Goal: Task Accomplishment & Management: Manage account settings

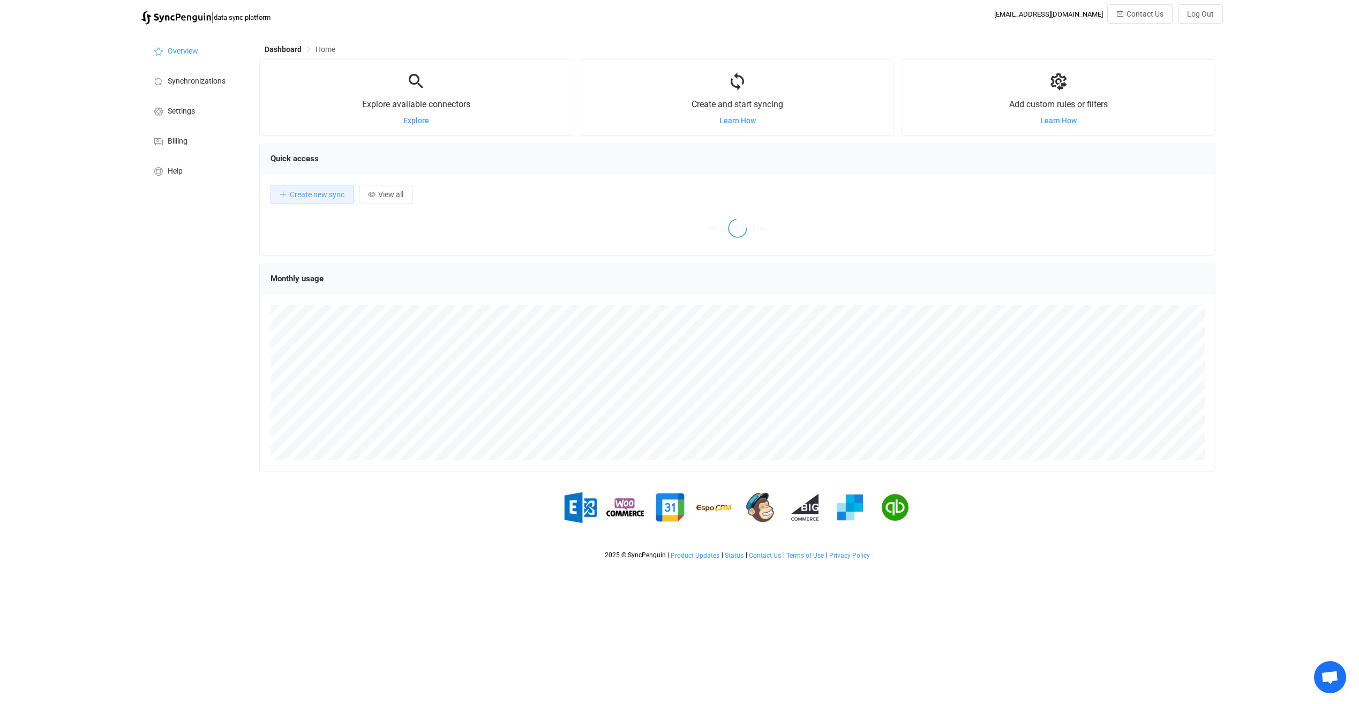
scroll to position [208, 956]
click at [177, 79] on span "Synchronizations" at bounding box center [197, 81] width 58 height 9
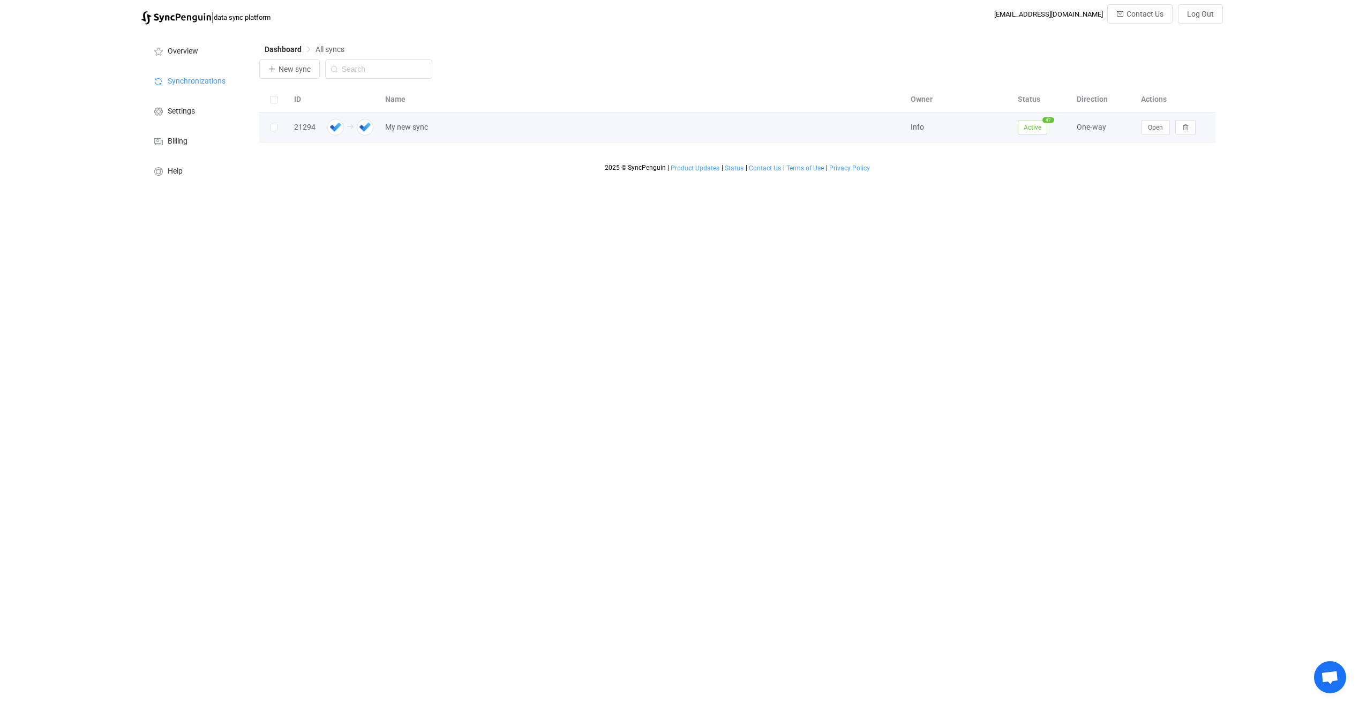
click at [1088, 131] on div "One-way" at bounding box center [1104, 127] width 64 height 12
click at [1150, 131] on span "Open" at bounding box center [1155, 128] width 15 height 8
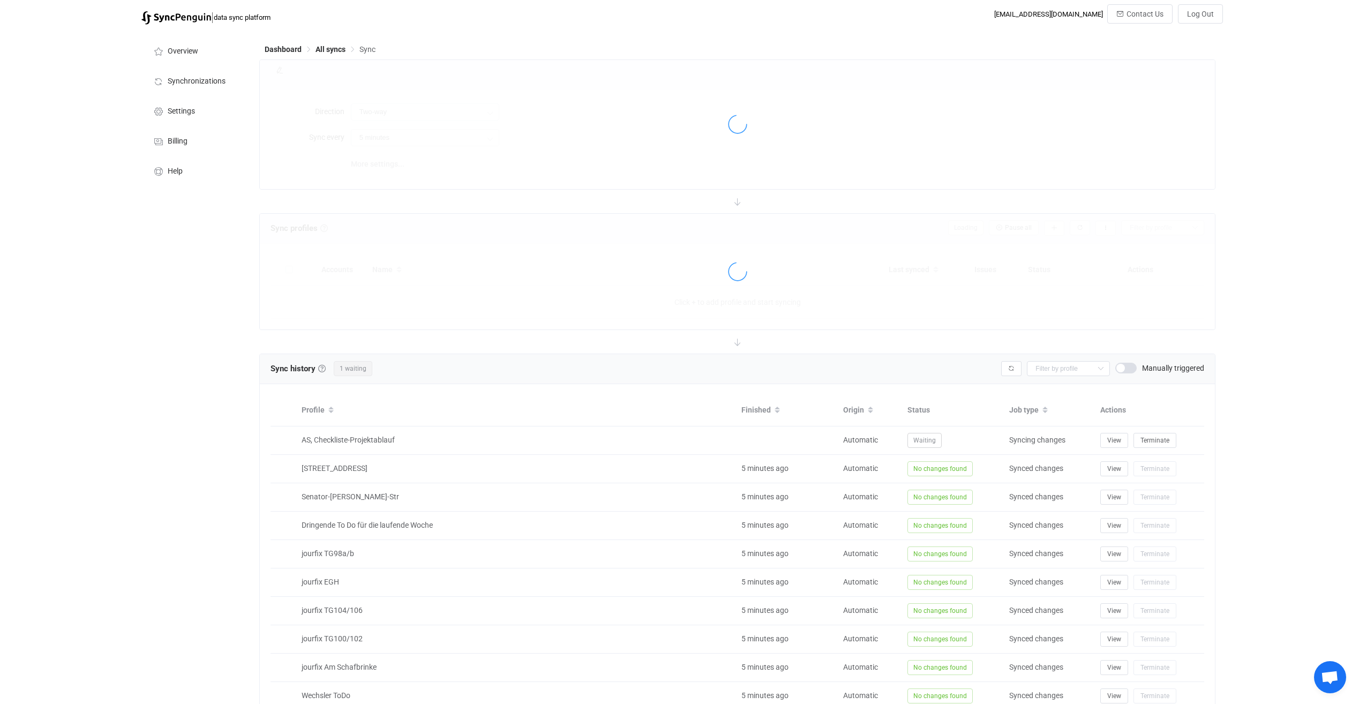
type input "A → B"
type input "10 minutes"
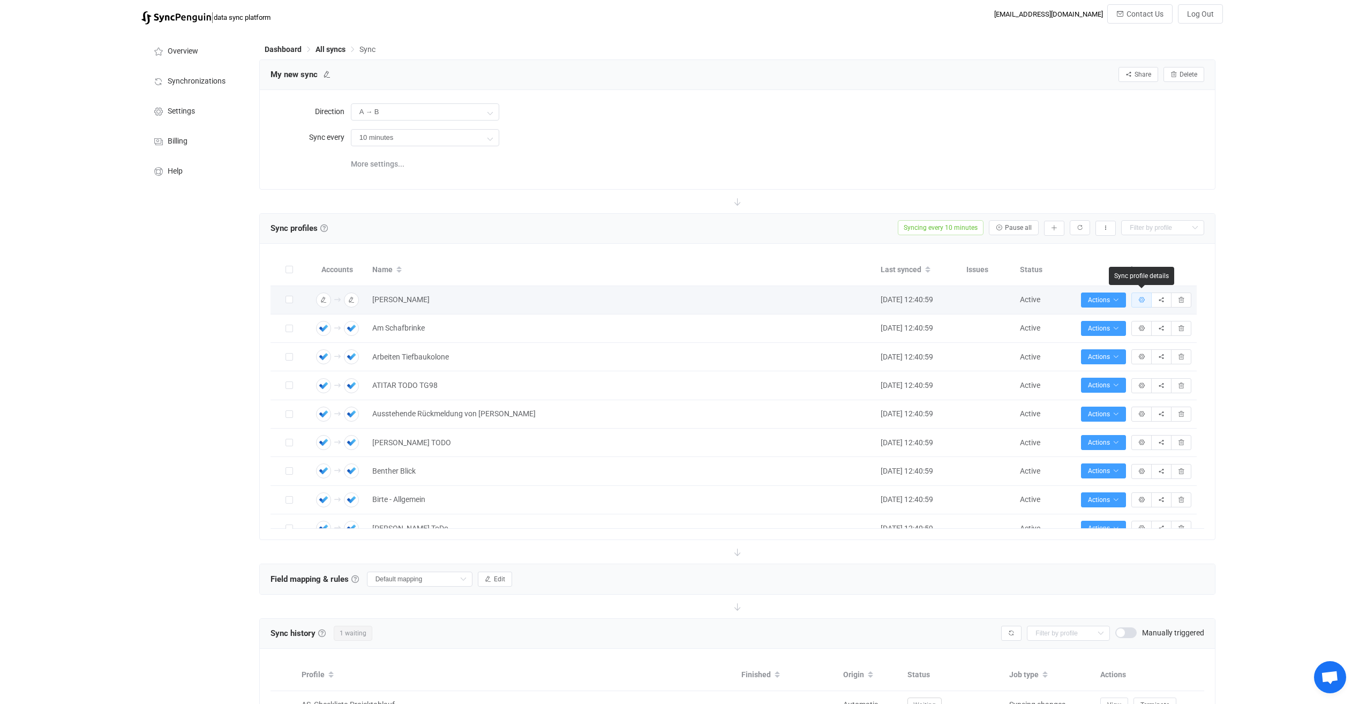
click at [1141, 298] on icon "button" at bounding box center [1141, 300] width 6 height 6
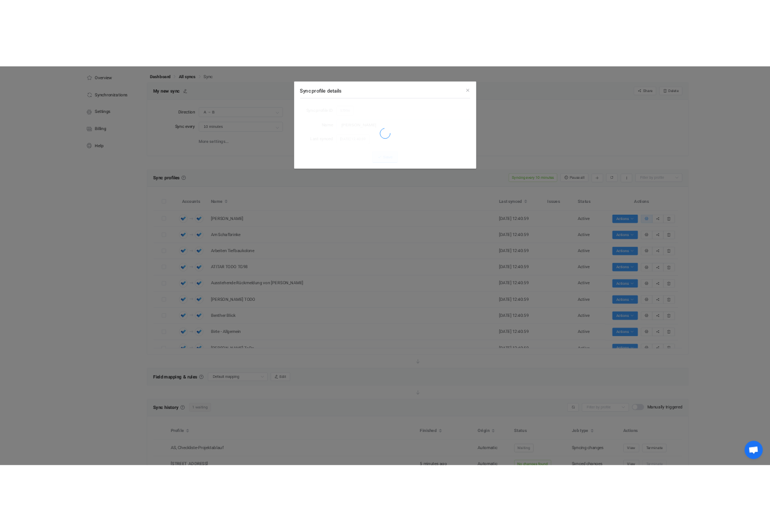
scroll to position [16, 0]
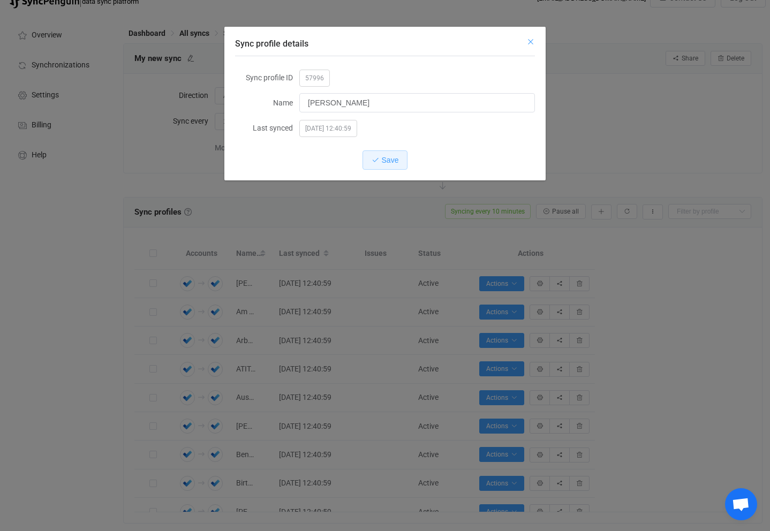
click at [529, 43] on icon "Close" at bounding box center [531, 42] width 9 height 9
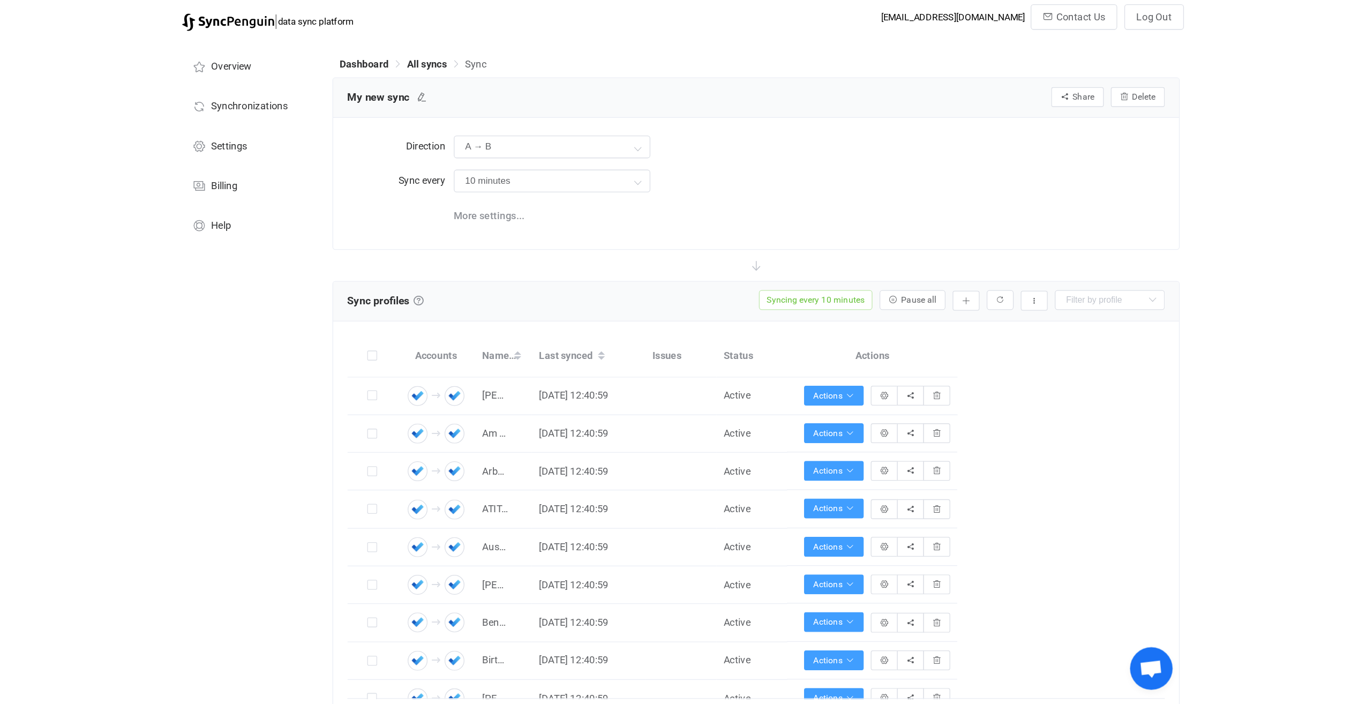
scroll to position [0, 0]
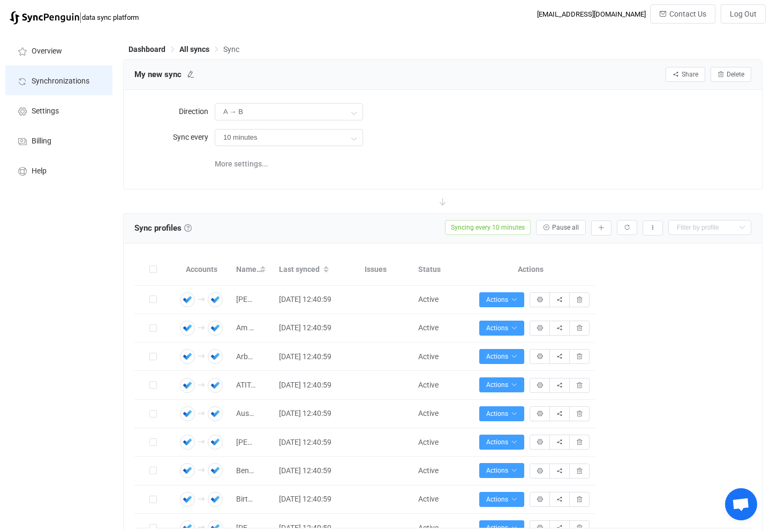
click at [89, 79] on span "Synchronizations" at bounding box center [61, 81] width 58 height 9
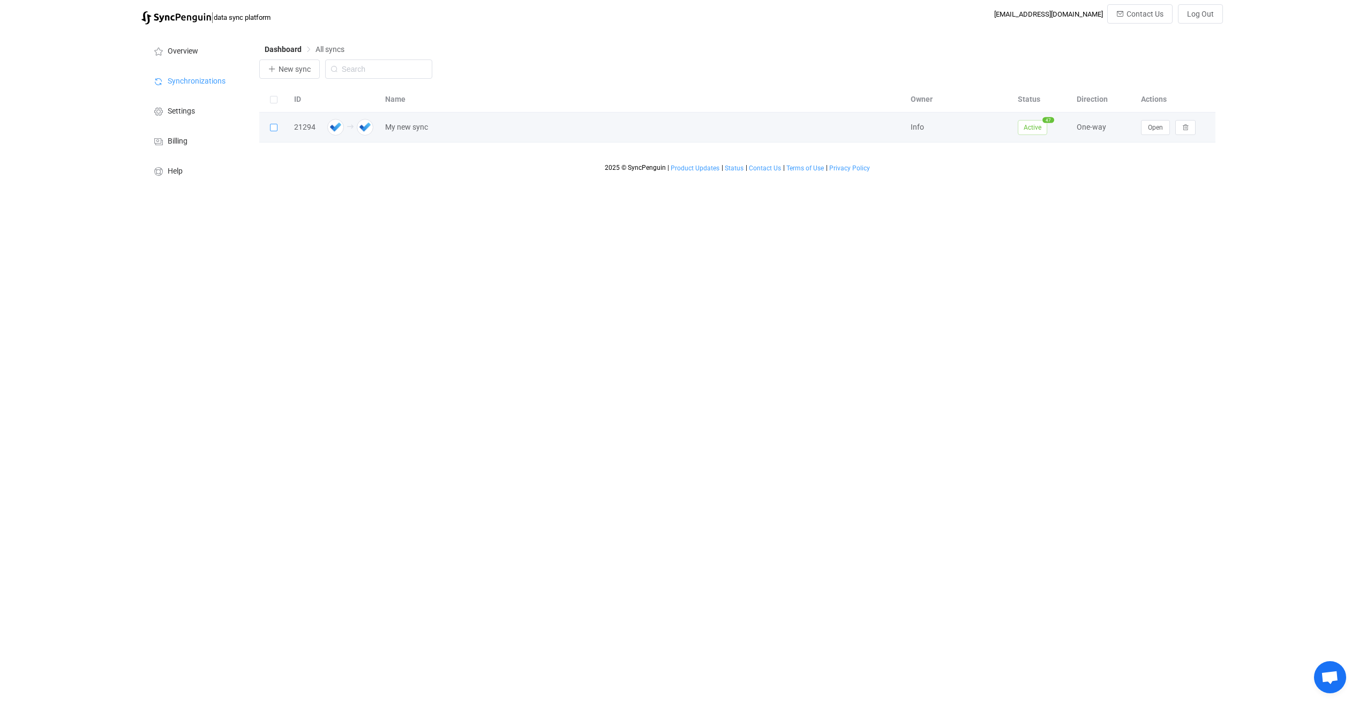
click at [278, 129] on span at bounding box center [274, 128] width 8 height 8
click at [278, 124] on input "checkbox" at bounding box center [278, 124] width 0 height 0
click at [1151, 129] on span "Open" at bounding box center [1155, 128] width 15 height 8
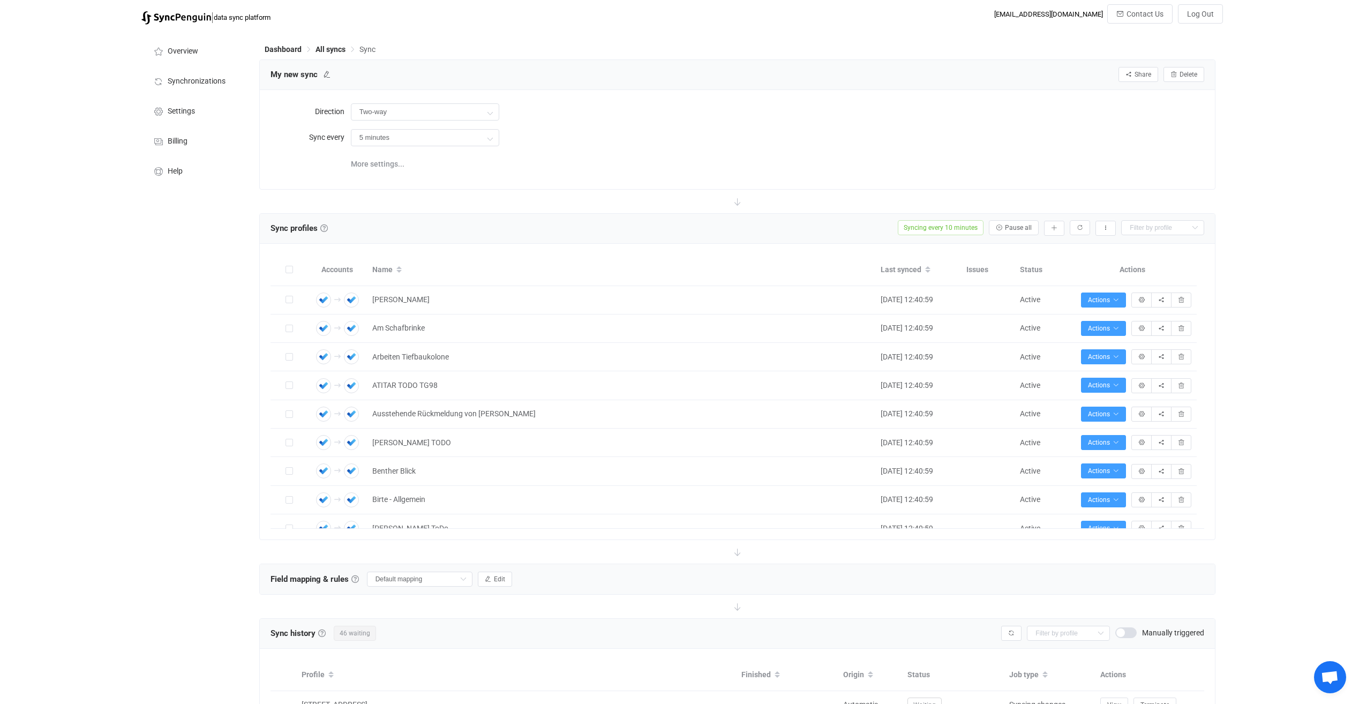
type input "A → B"
type input "10 minutes"
click at [1105, 383] on span "Actions" at bounding box center [1103, 385] width 31 height 8
click at [169, 381] on div "Overview Synchronizations Settings Billing Help" at bounding box center [195, 536] width 118 height 1013
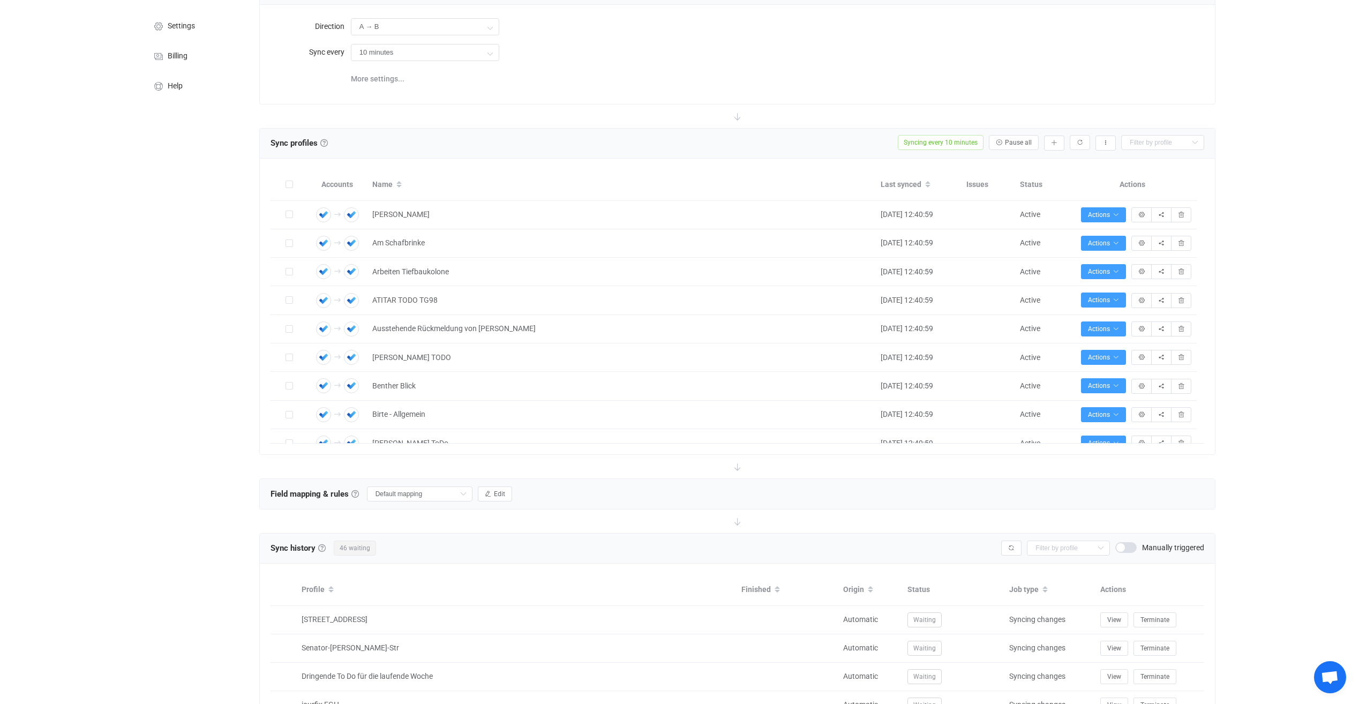
scroll to position [161, 0]
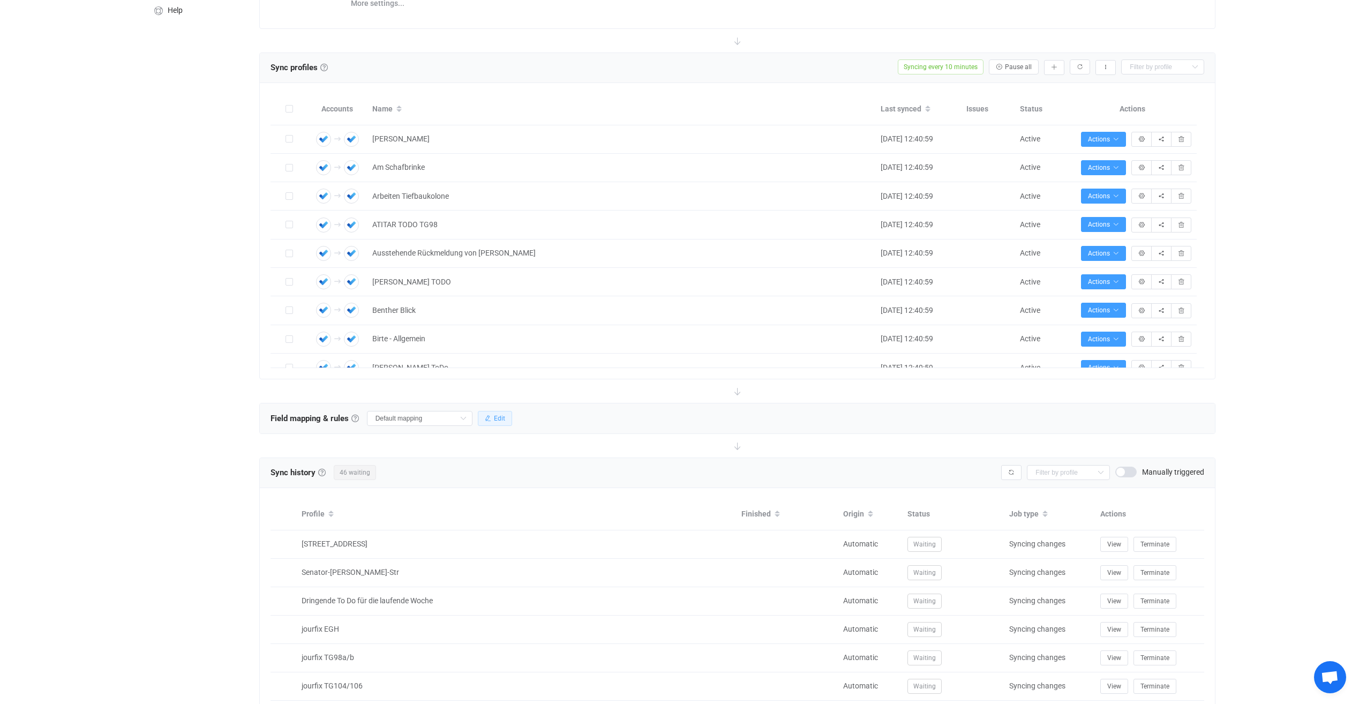
click at [496, 419] on span "Edit" at bounding box center [499, 419] width 11 height 8
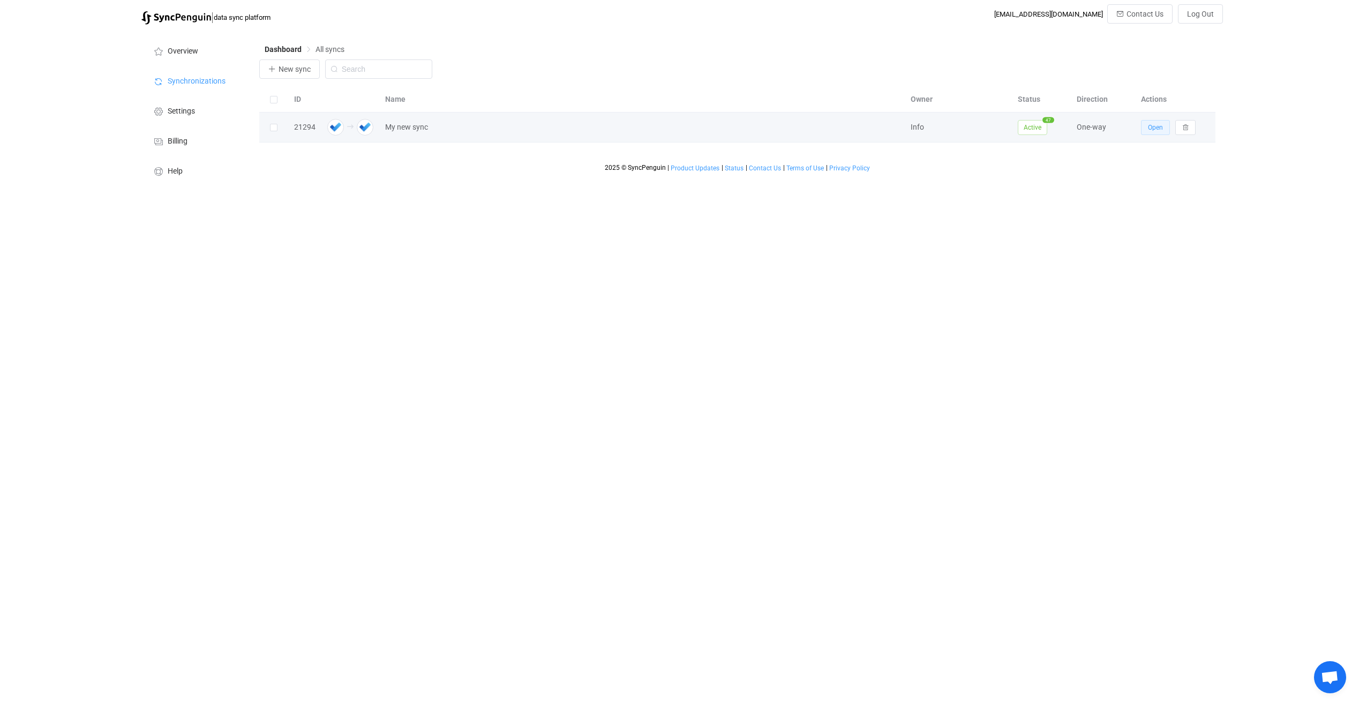
click at [1143, 130] on button "Open" at bounding box center [1155, 127] width 29 height 15
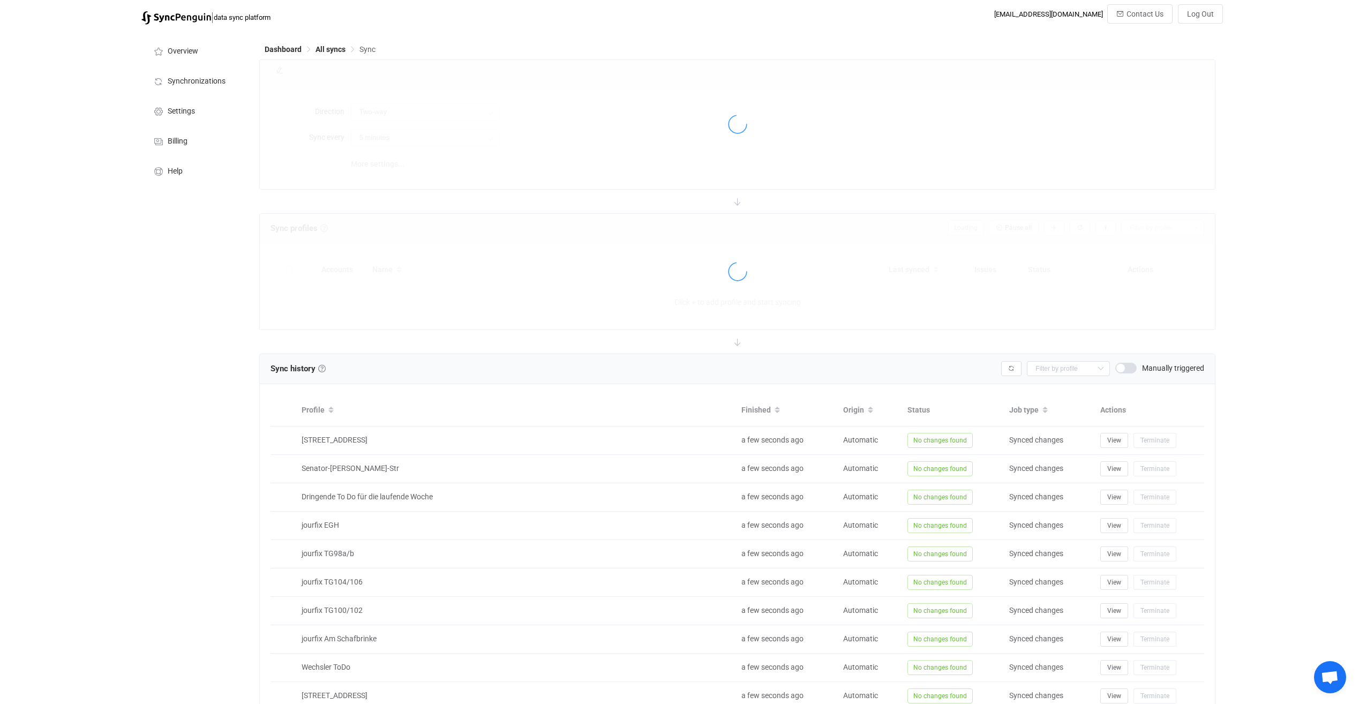
type input "A → B"
type input "10 minutes"
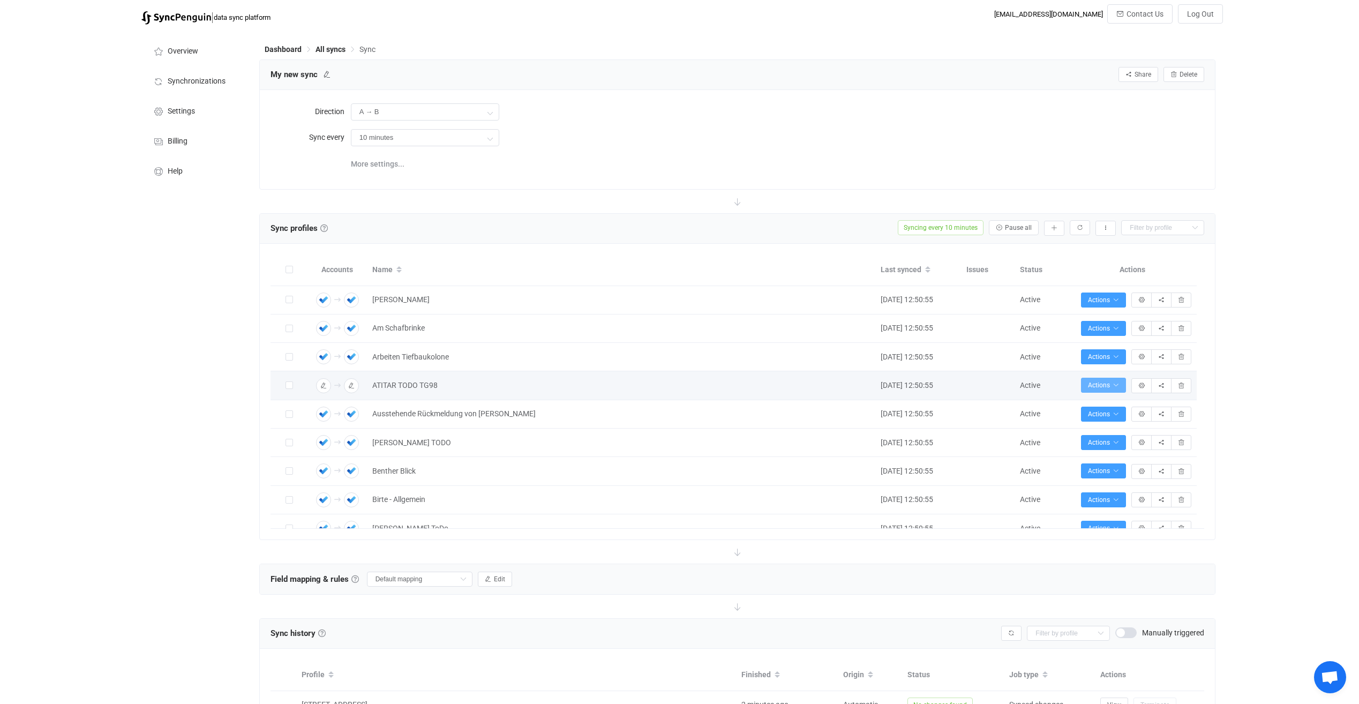
click at [1118, 382] on icon "button" at bounding box center [1116, 385] width 6 height 6
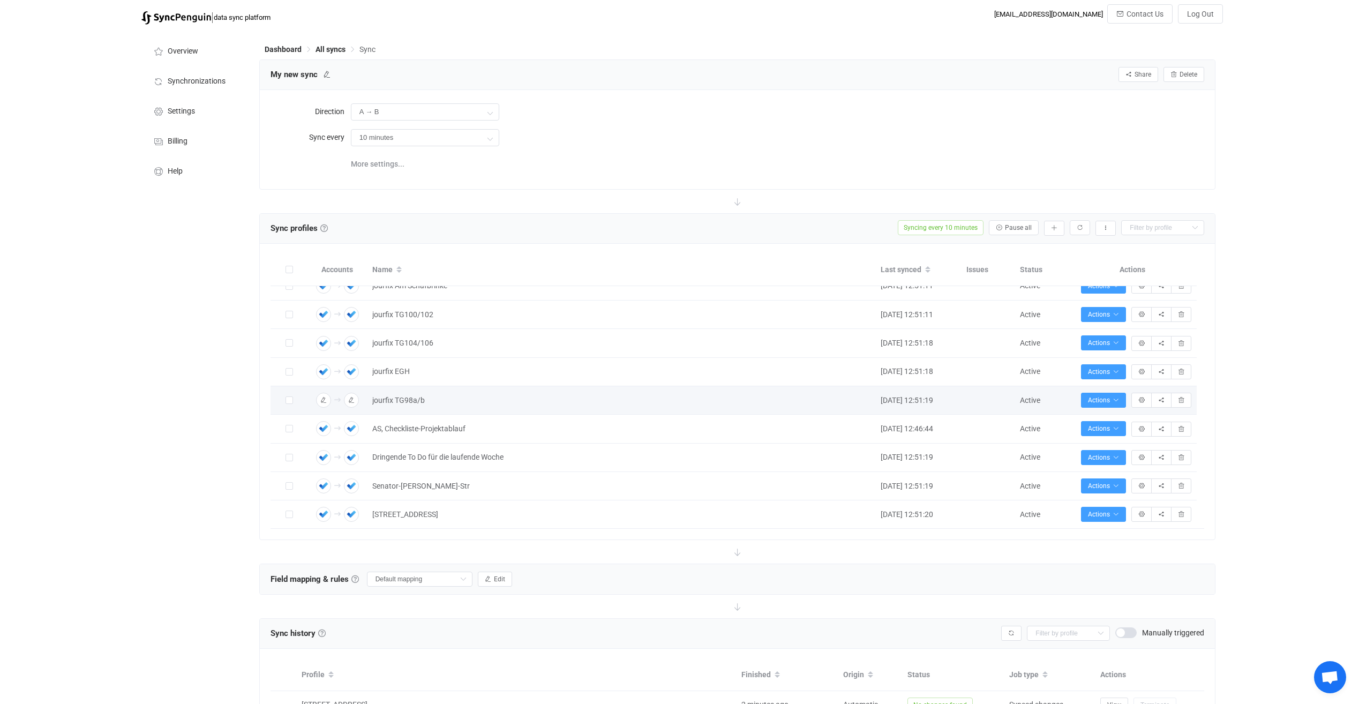
scroll to position [338, 0]
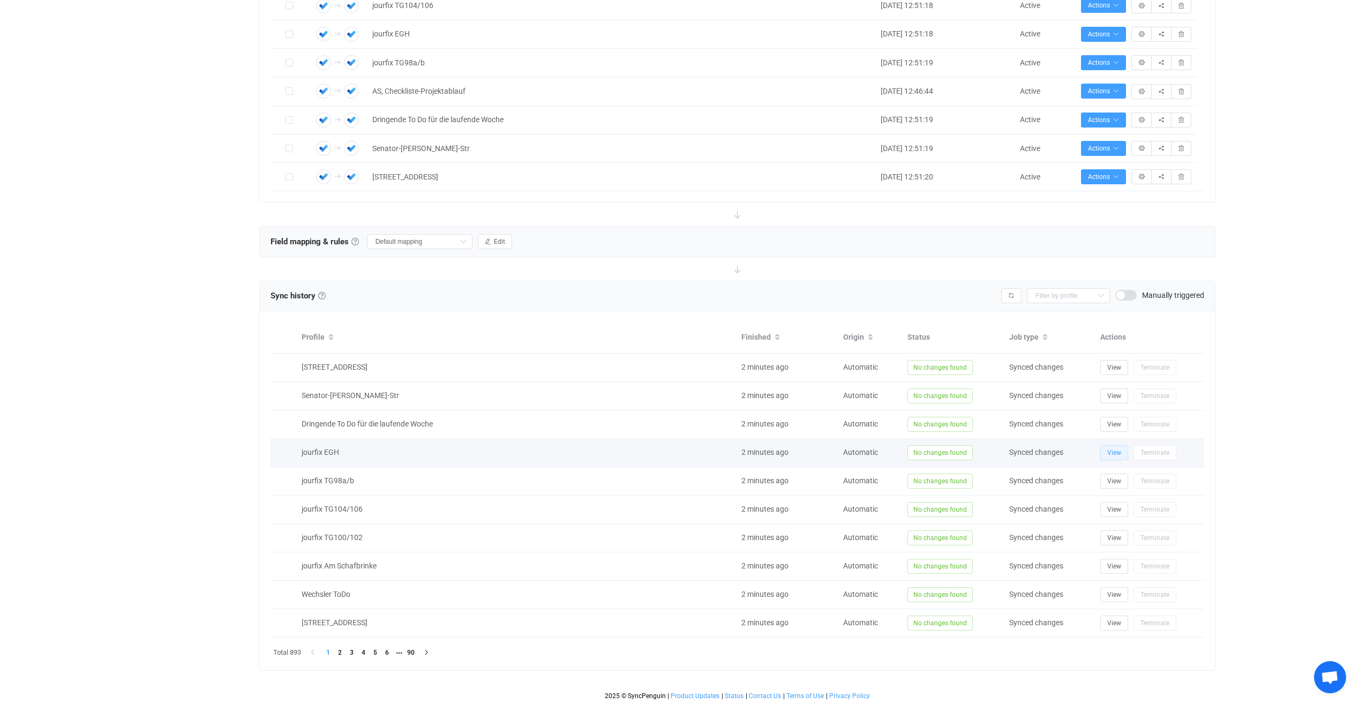
click at [1110, 454] on span "View" at bounding box center [1114, 453] width 14 height 8
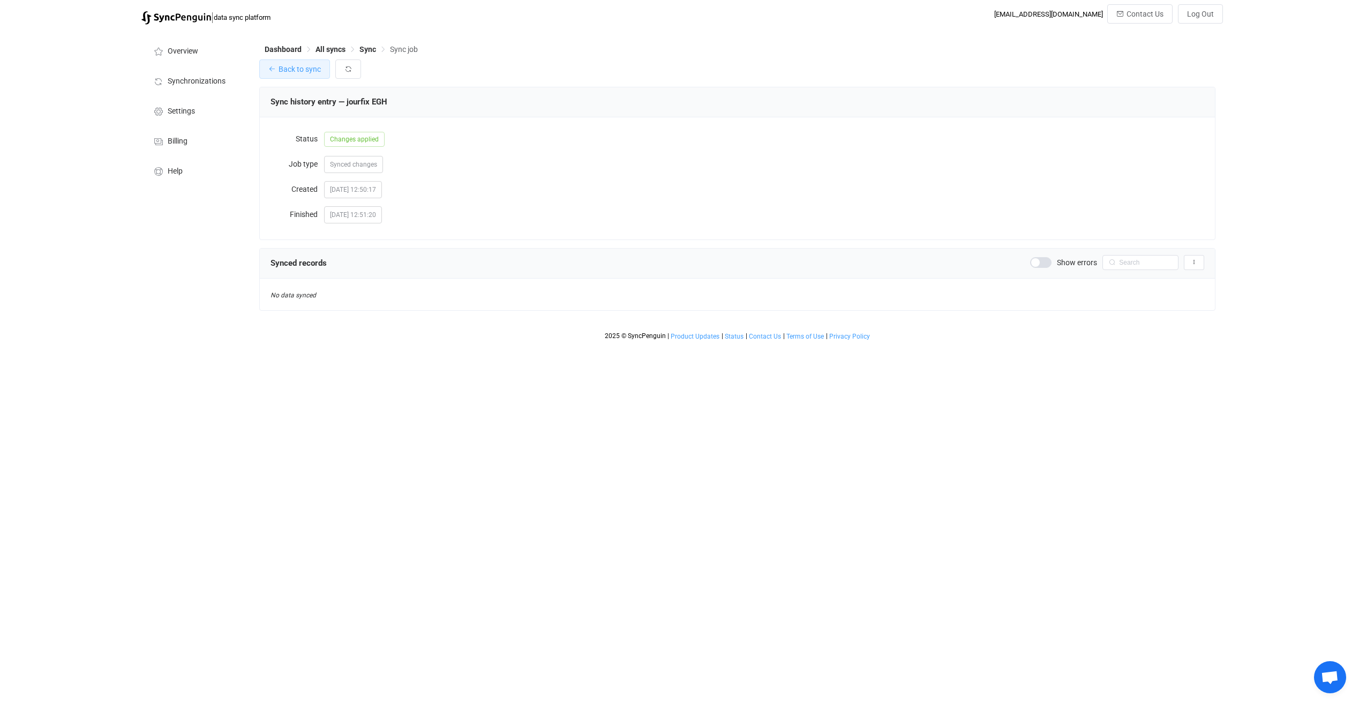
click at [302, 68] on span "Back to sync" at bounding box center [300, 69] width 42 height 9
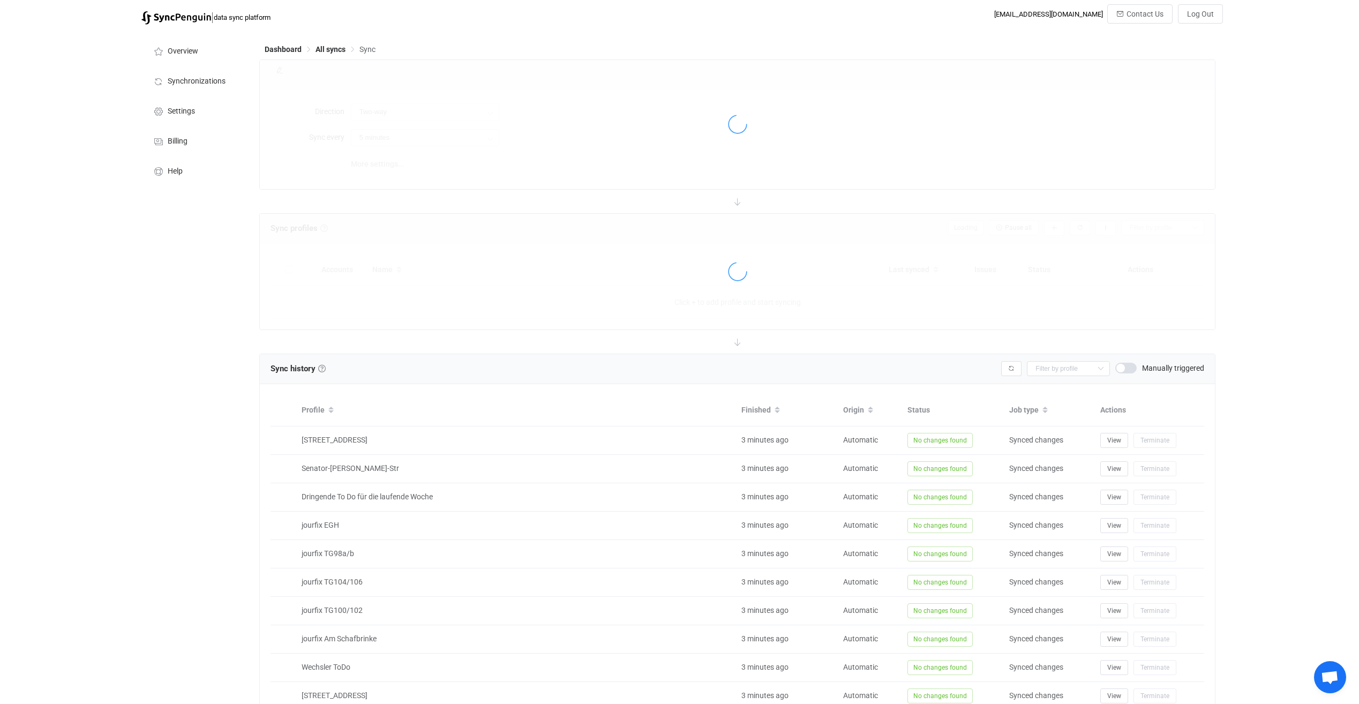
type input "A → B"
type input "10 minutes"
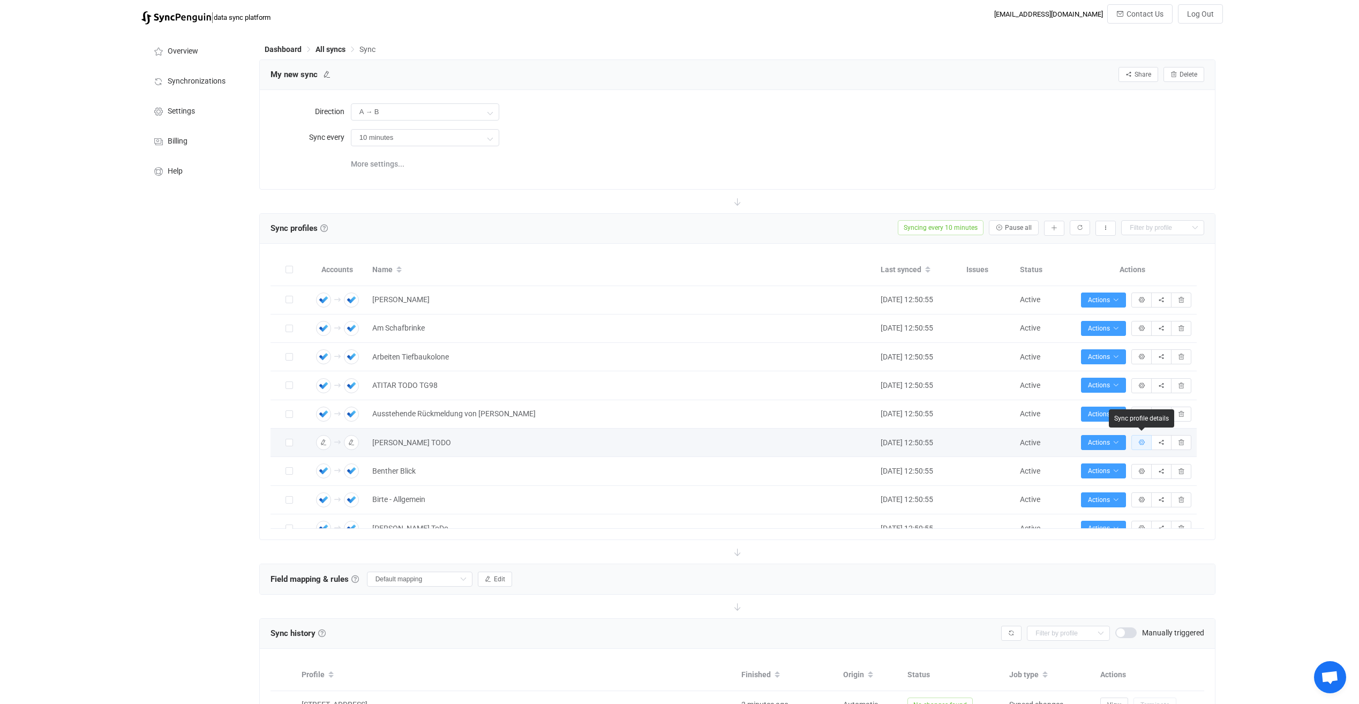
click at [1141, 441] on icon "button" at bounding box center [1141, 442] width 6 height 6
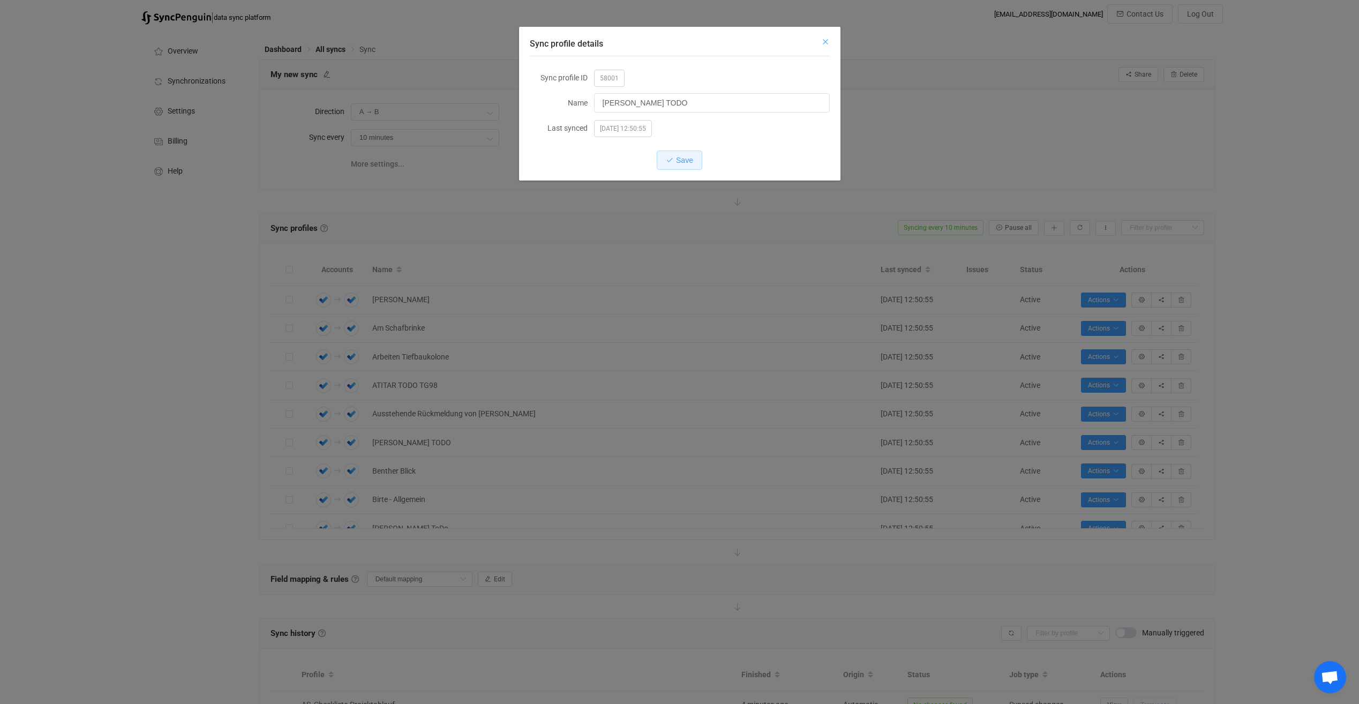
click at [822, 39] on icon "Close" at bounding box center [825, 42] width 9 height 9
